Goal: Task Accomplishment & Management: Use online tool/utility

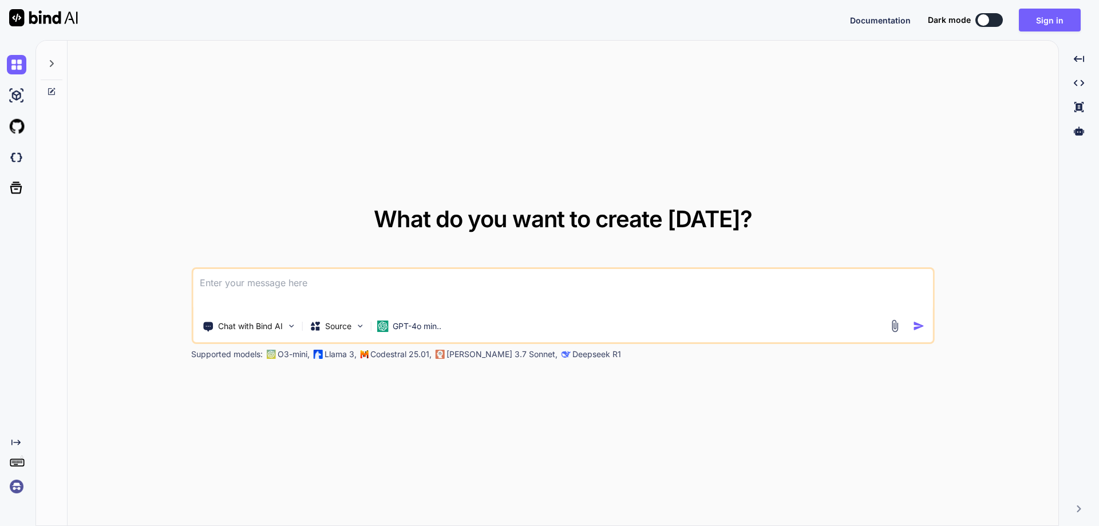
type textarea "x"
click at [1048, 20] on button "Sign in" at bounding box center [1049, 20] width 62 height 23
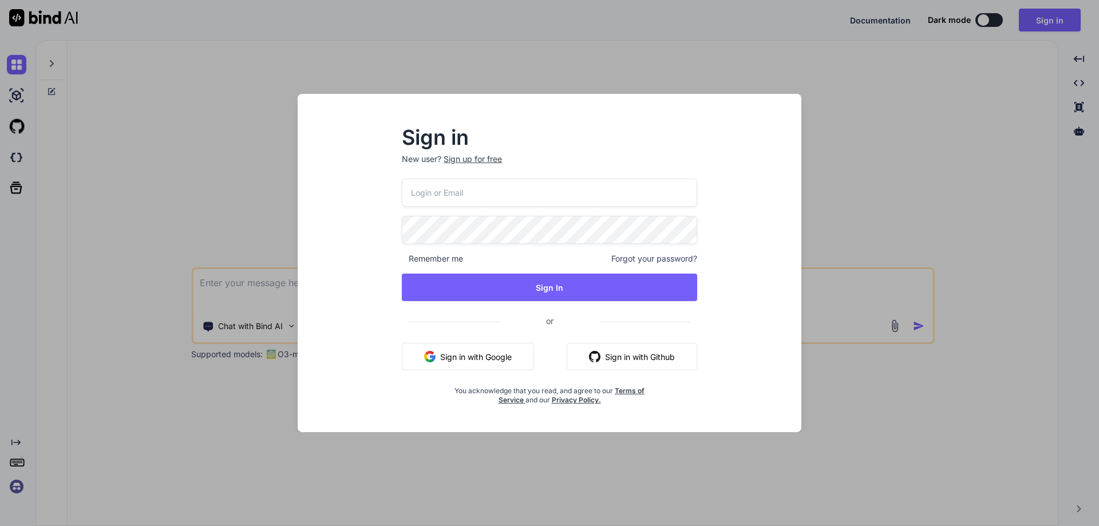
click at [508, 195] on input "email" at bounding box center [549, 193] width 295 height 28
paste input "[EMAIL_ADDRESS][DOMAIN_NAME]"
type input "[EMAIL_ADDRESS][DOMAIN_NAME]"
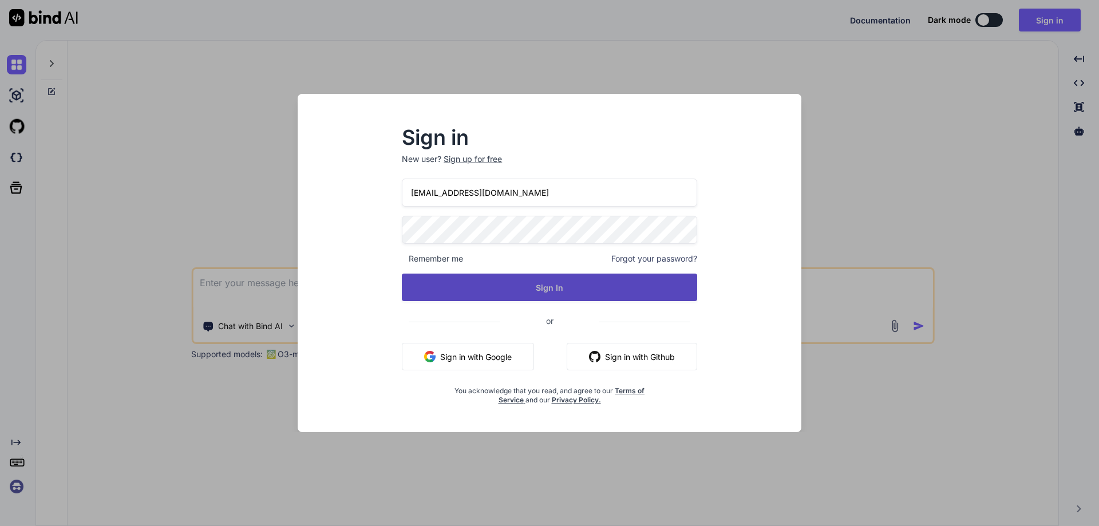
click at [540, 284] on button "Sign In" at bounding box center [549, 287] width 295 height 27
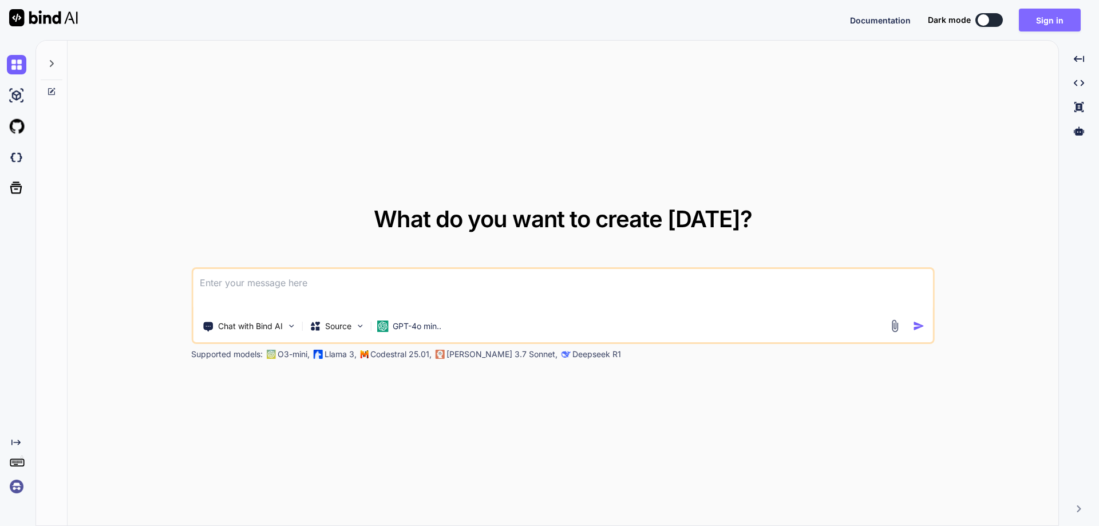
click at [1038, 11] on button "Sign in" at bounding box center [1049, 20] width 62 height 23
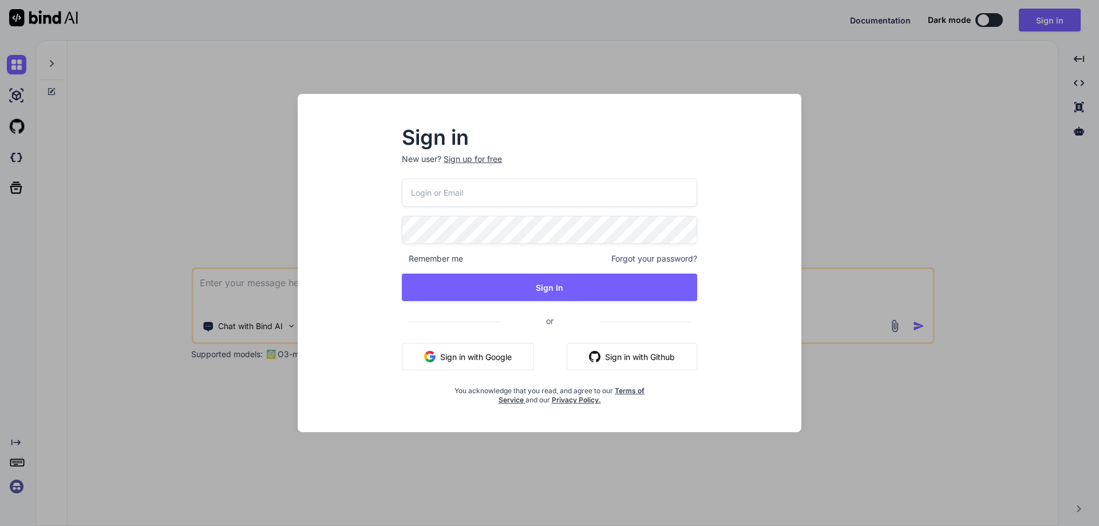
click at [557, 202] on input "email" at bounding box center [549, 193] width 295 height 28
paste input "[EMAIL_ADDRESS][DOMAIN_NAME]"
type input "[EMAIL_ADDRESS][DOMAIN_NAME]"
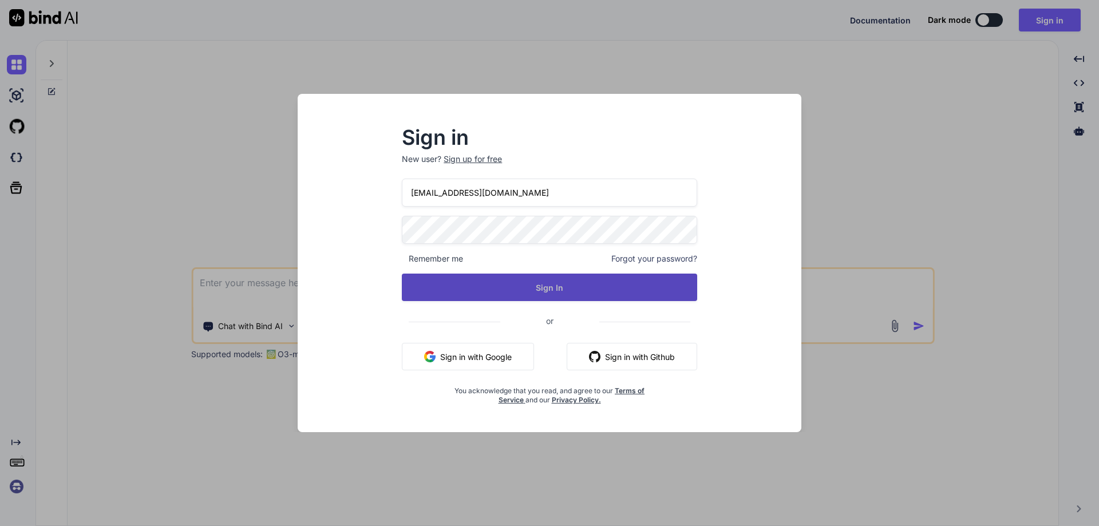
click at [536, 288] on button "Sign In" at bounding box center [549, 287] width 295 height 27
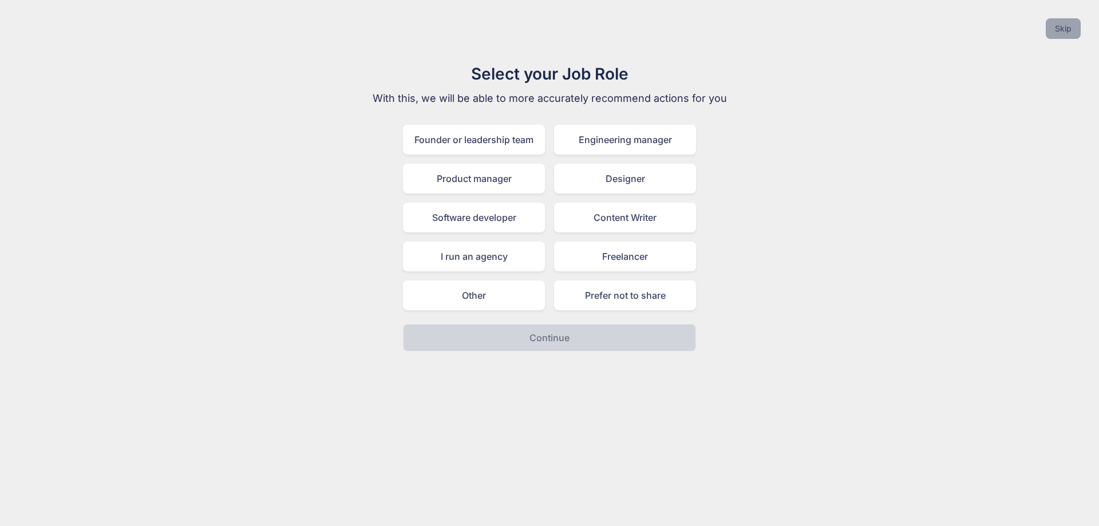
click at [1060, 30] on button "Skip" at bounding box center [1062, 28] width 35 height 21
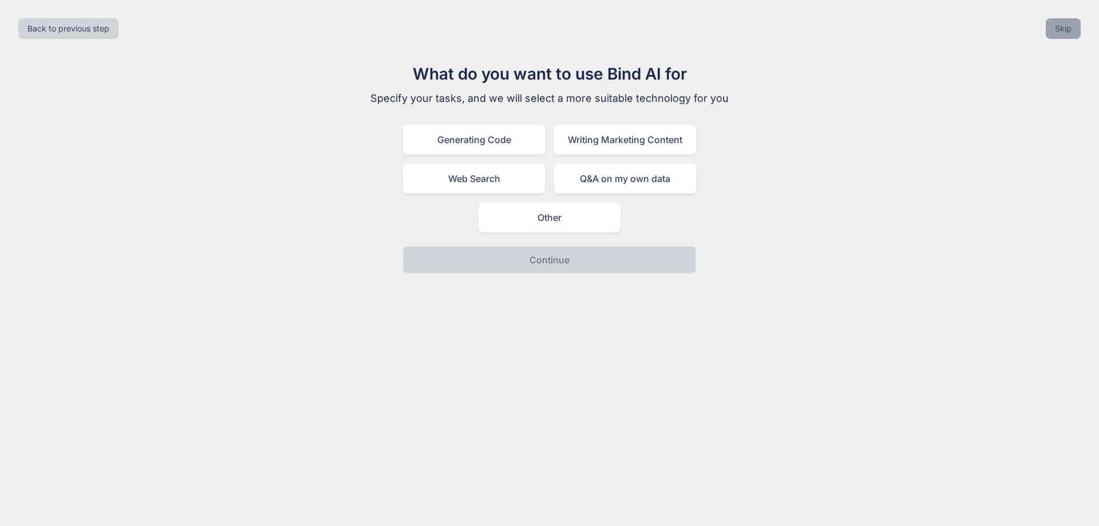
click at [1060, 30] on button "Skip" at bounding box center [1062, 28] width 35 height 21
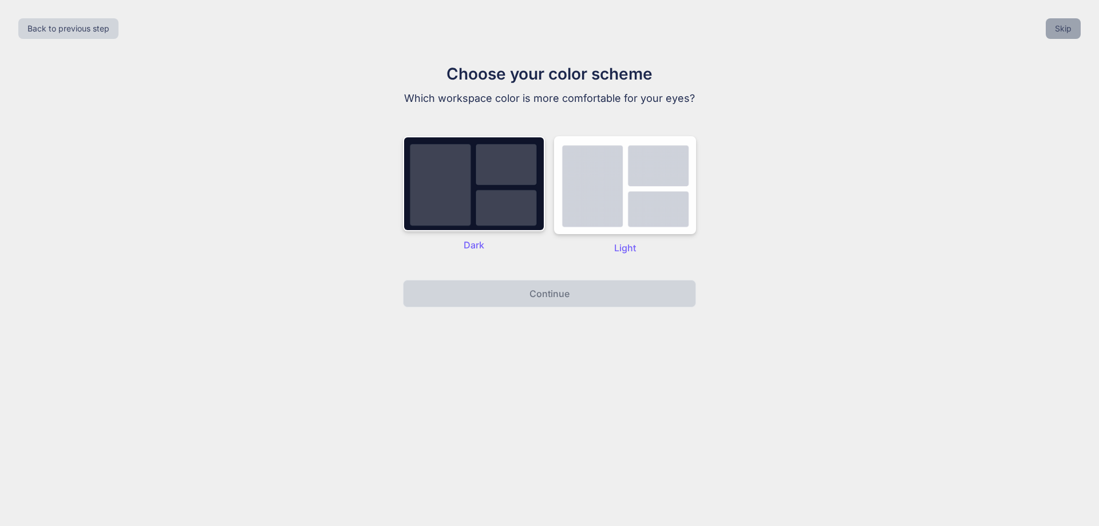
click at [1059, 30] on button "Skip" at bounding box center [1062, 28] width 35 height 21
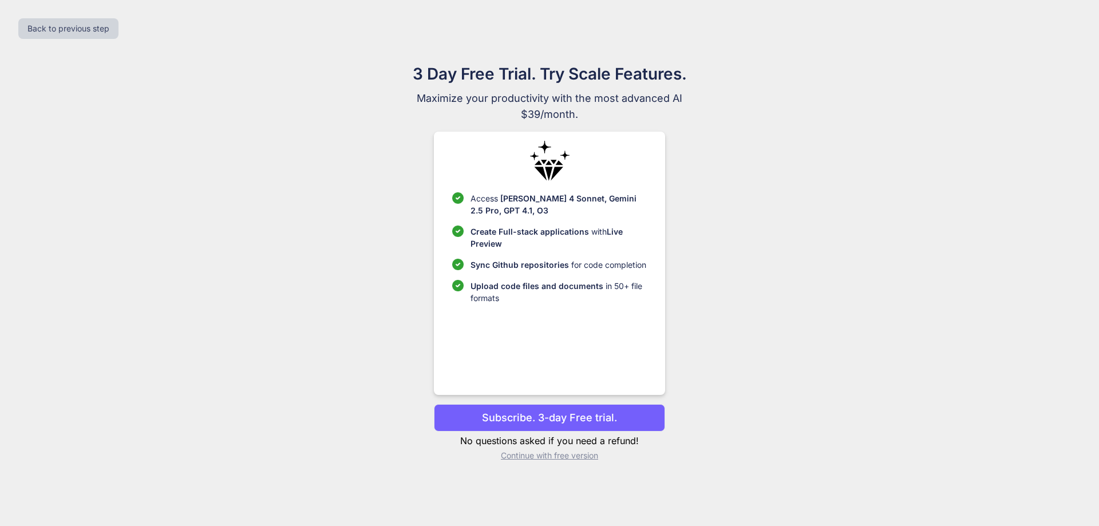
click at [530, 455] on p "Continue with free version" at bounding box center [549, 455] width 231 height 11
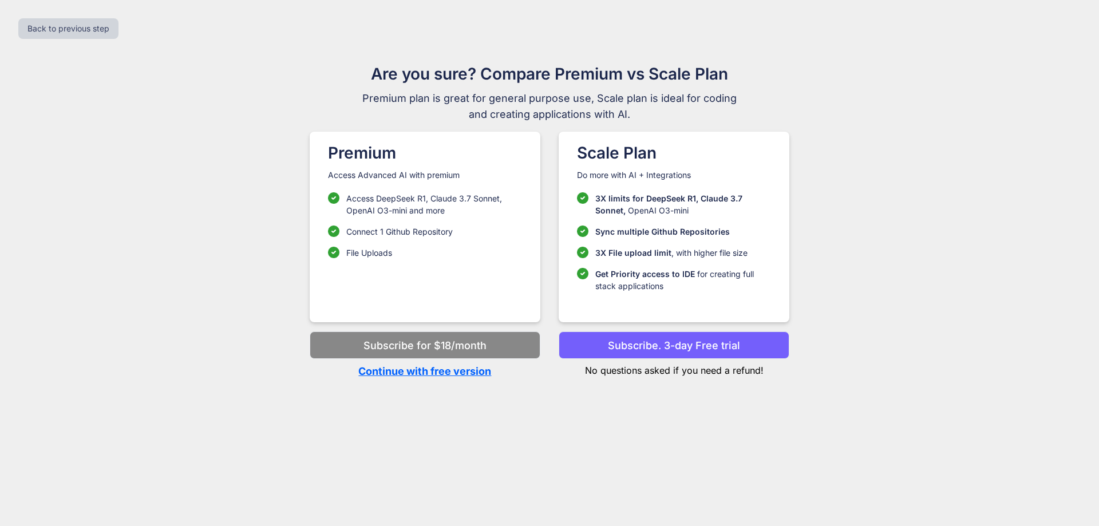
click at [407, 372] on p "Continue with free version" at bounding box center [425, 370] width 231 height 15
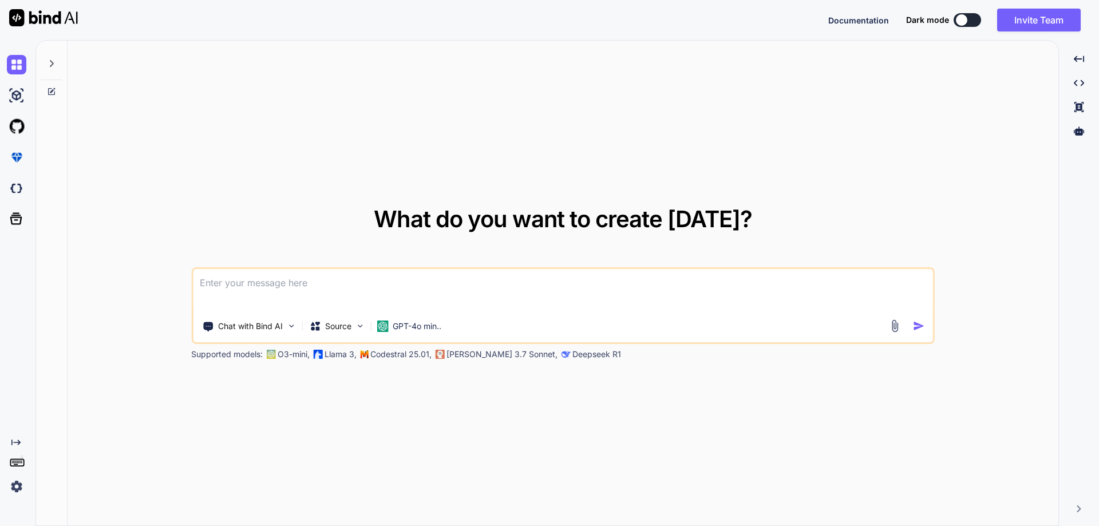
click at [355, 140] on div "What do you want to create [DATE]? Chat with Bind AI Source GPT-4o min.. Suppor…" at bounding box center [563, 284] width 990 height 486
